Goal: Task Accomplishment & Management: Use online tool/utility

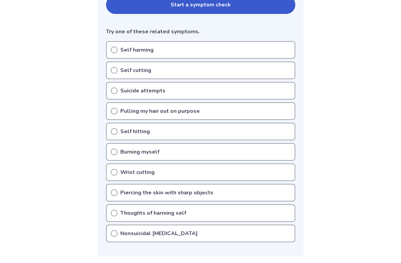
scroll to position [163, 0]
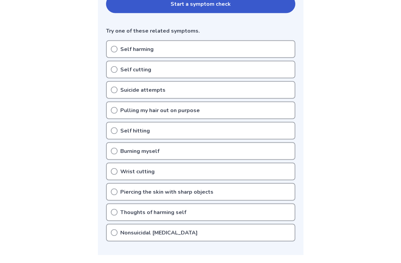
click at [278, 50] on div "Self harming" at bounding box center [200, 49] width 189 height 18
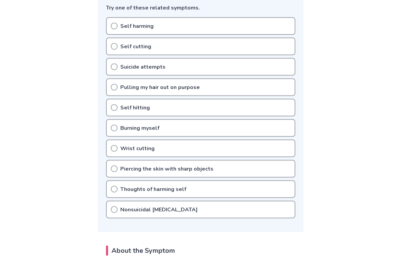
scroll to position [182, 0]
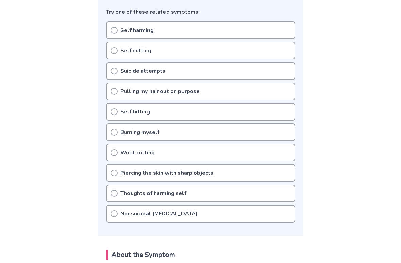
click at [268, 114] on div "Self hitting" at bounding box center [200, 112] width 189 height 18
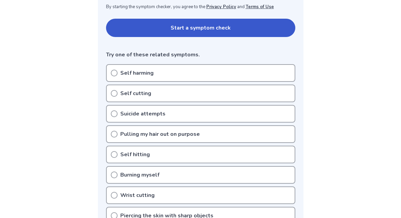
scroll to position [0, 0]
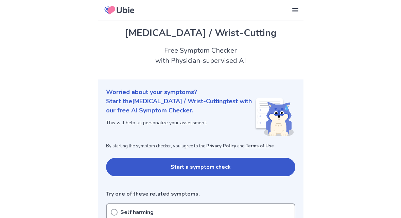
click at [269, 164] on button "Start a symptom check" at bounding box center [200, 167] width 189 height 18
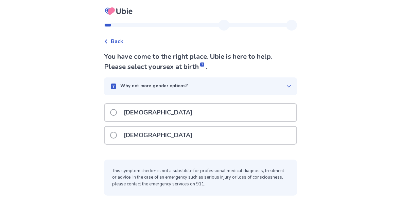
click at [244, 143] on div "[DEMOGRAPHIC_DATA]" at bounding box center [200, 135] width 191 height 17
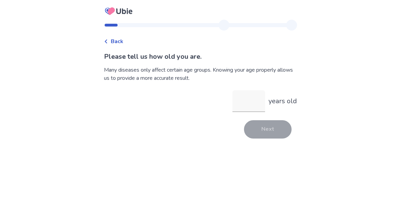
click at [241, 102] on input "years old" at bounding box center [248, 101] width 33 height 22
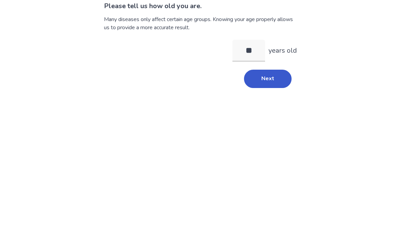
click at [268, 120] on button "Next" at bounding box center [268, 129] width 48 height 18
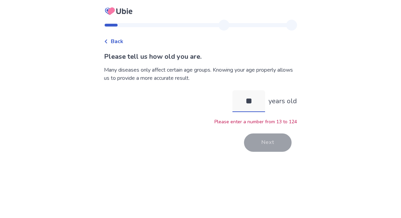
click at [256, 101] on input "**" at bounding box center [248, 101] width 33 height 22
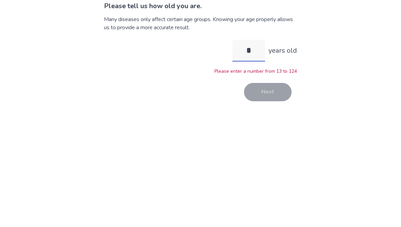
type input "**"
